Goal: Transaction & Acquisition: Purchase product/service

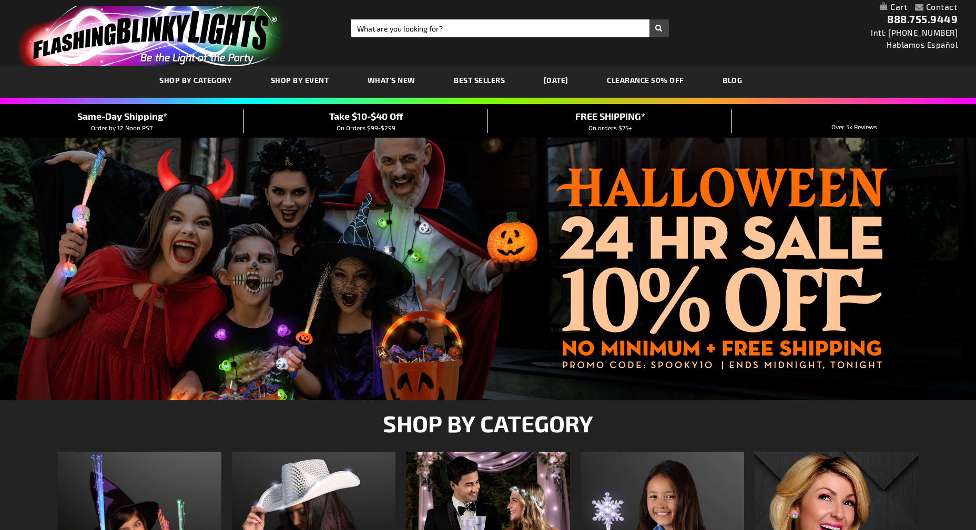
click at [219, 84] on div "SHOP BY CATEGORY SHOP BY EVENT WHAT'S NEW BEST SELLERS [DATE] CLEARANCE 50% OFF…" at bounding box center [488, 82] width 976 height 32
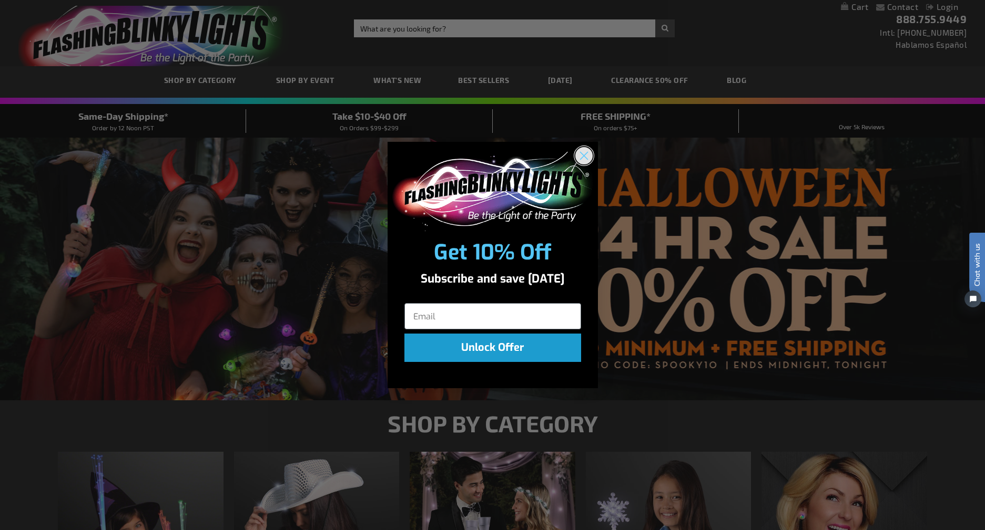
click at [582, 155] on icon "Close dialog" at bounding box center [583, 155] width 7 height 7
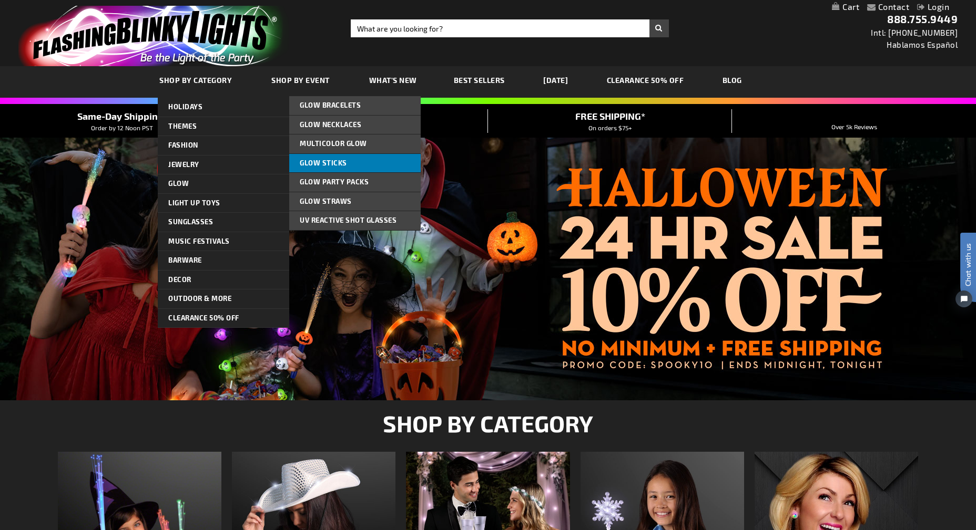
click at [317, 163] on span "Glow Sticks" at bounding box center [323, 163] width 47 height 8
